Goal: Task Accomplishment & Management: Manage account settings

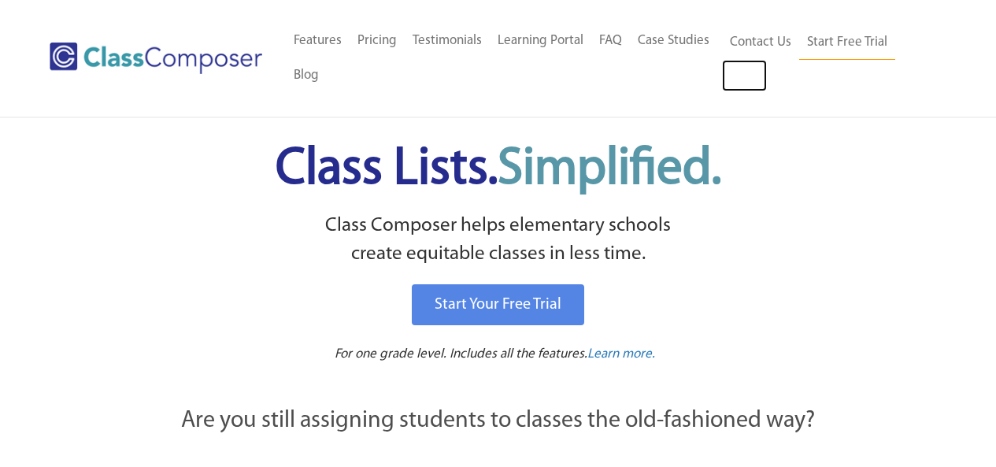
click at [731, 70] on link "Log In" at bounding box center [744, 75] width 45 height 31
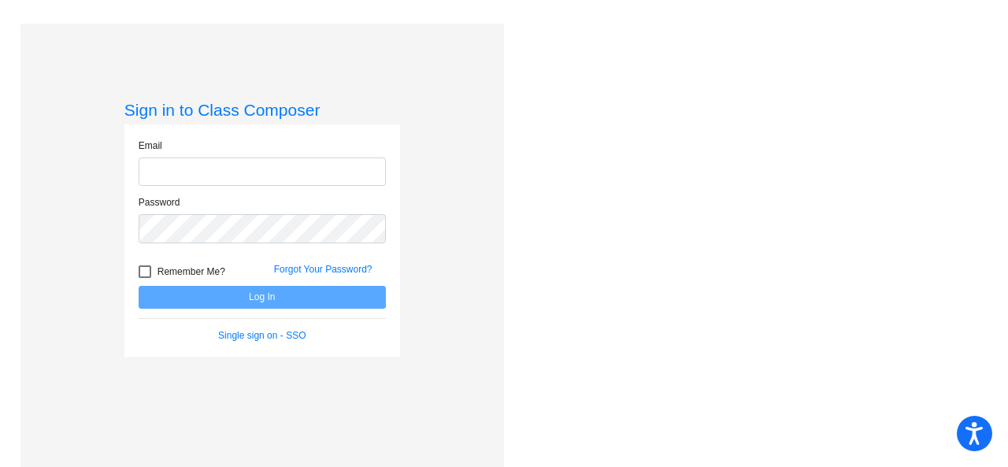
click at [276, 176] on input "email" at bounding box center [262, 171] width 247 height 29
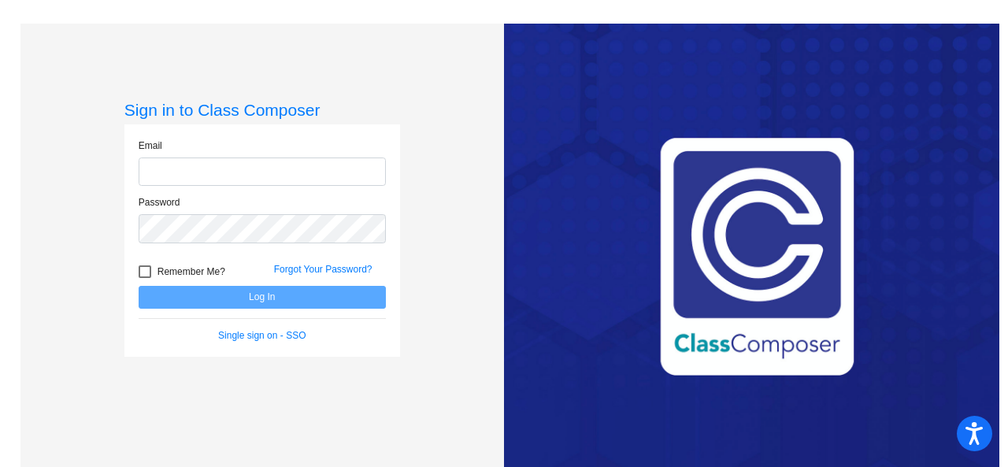
type input "[EMAIL_ADDRESS][PERSON_NAME][DOMAIN_NAME]"
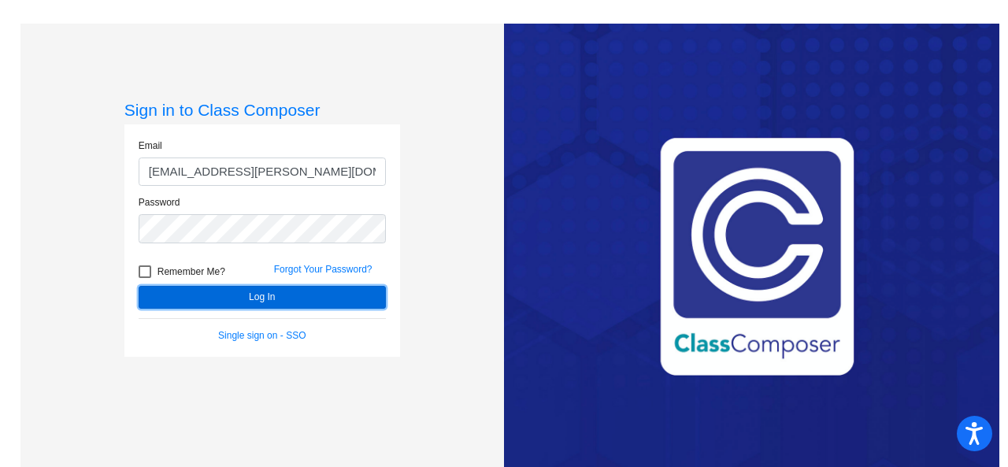
drag, startPoint x: 254, startPoint y: 301, endPoint x: 186, endPoint y: 295, distance: 68.7
click at [186, 295] on button "Log In" at bounding box center [262, 297] width 247 height 23
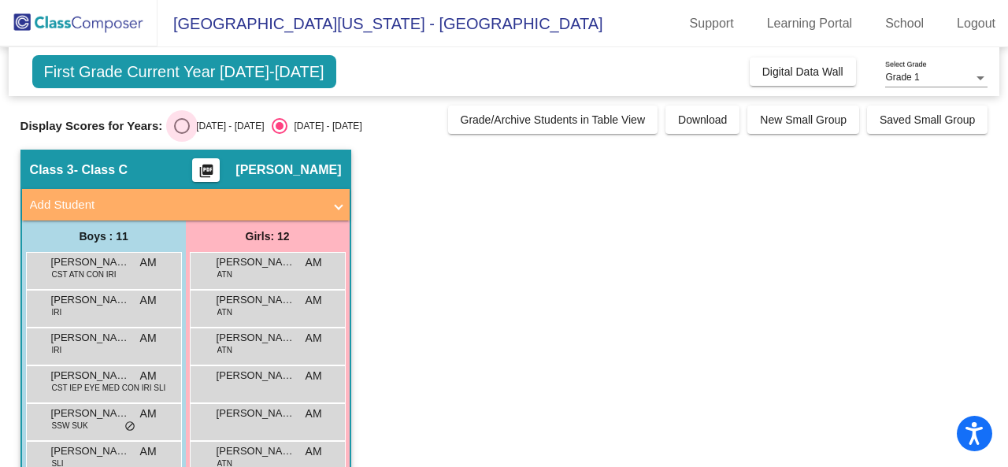
click at [182, 126] on div "Select an option" at bounding box center [182, 126] width 16 height 16
click at [182, 134] on input "2024 - 2025" at bounding box center [181, 134] width 1 height 1
radio input "true"
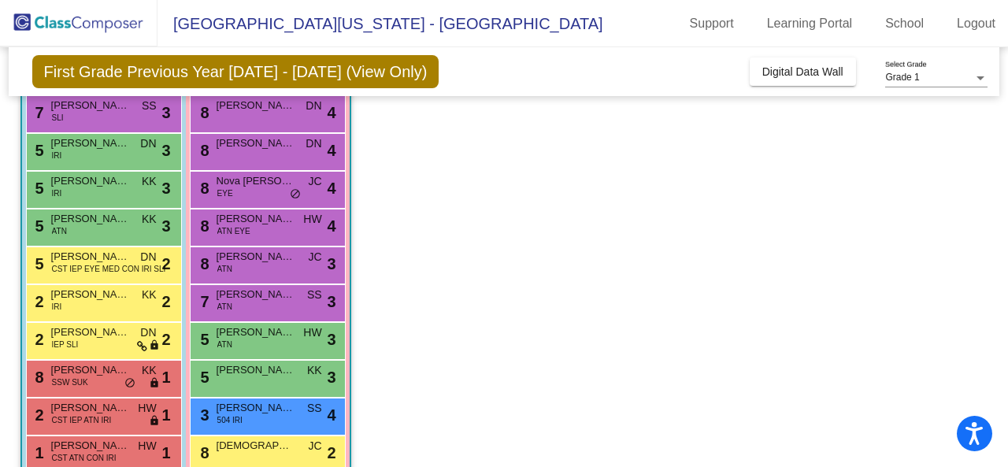
scroll to position [195, 0]
